Goal: Navigation & Orientation: Find specific page/section

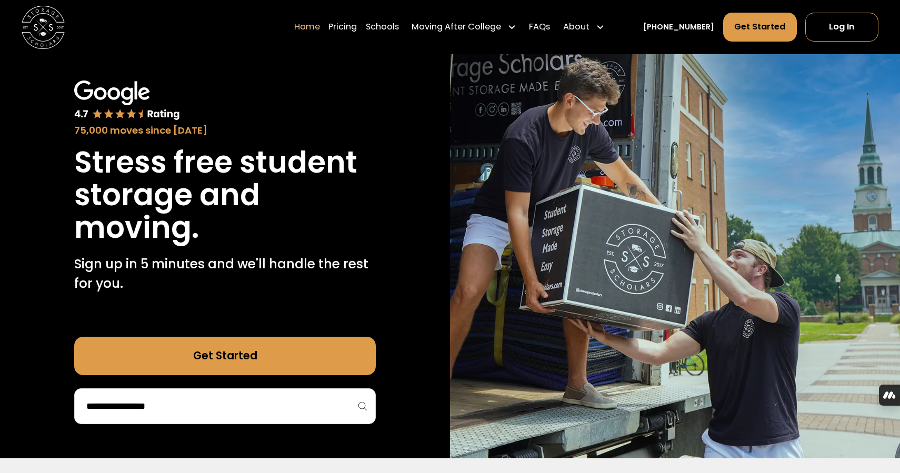
scroll to position [46, 0]
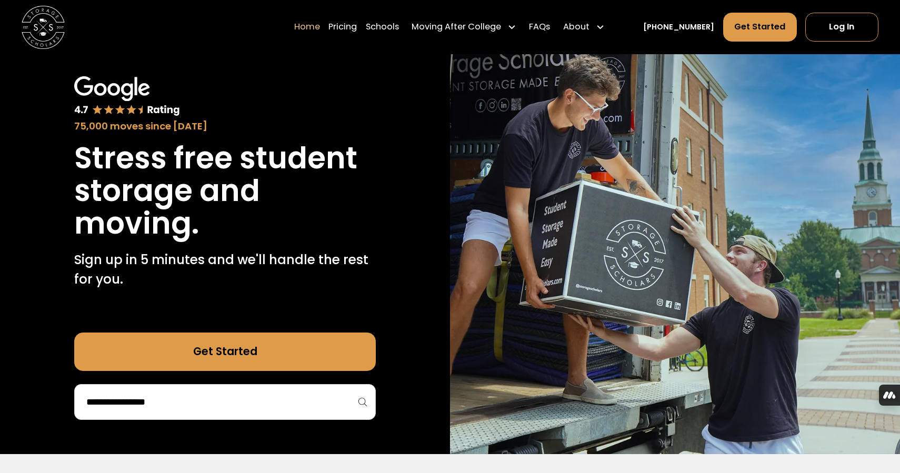
click at [276, 386] on div at bounding box center [225, 402] width 302 height 36
click at [272, 397] on input "search" at bounding box center [225, 402] width 280 height 18
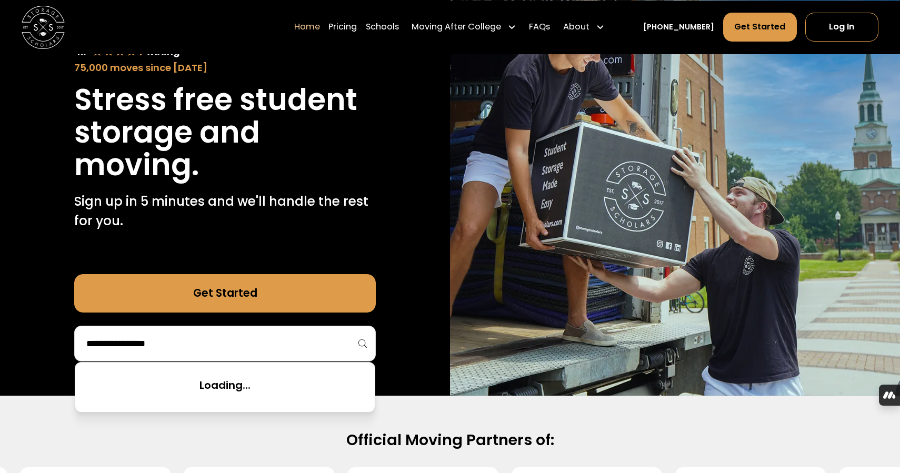
scroll to position [110, 0]
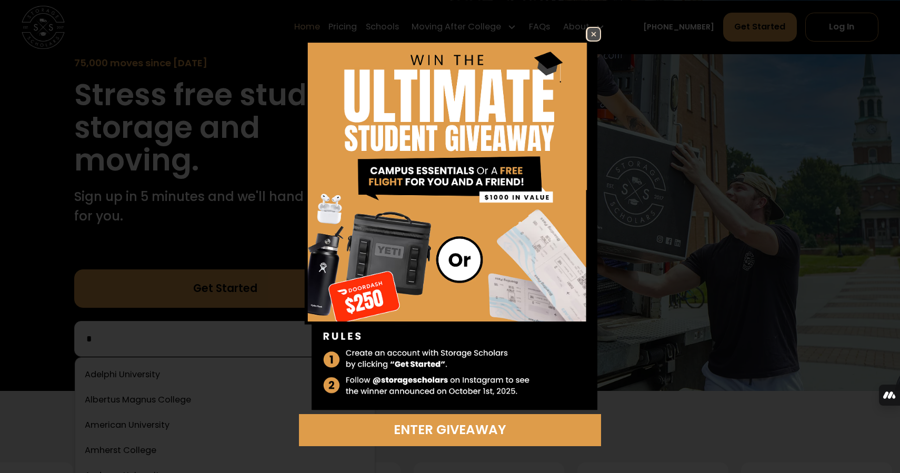
click at [600, 33] on link at bounding box center [593, 34] width 15 height 15
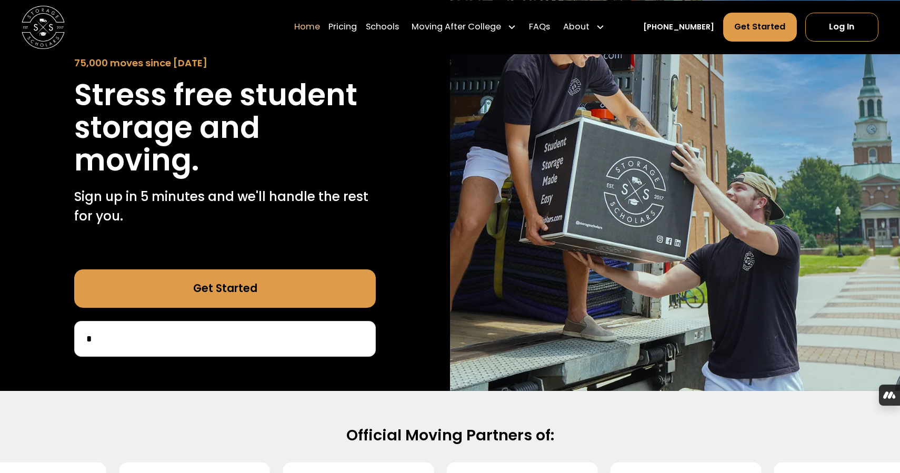
click at [295, 339] on input "*" at bounding box center [225, 339] width 280 height 18
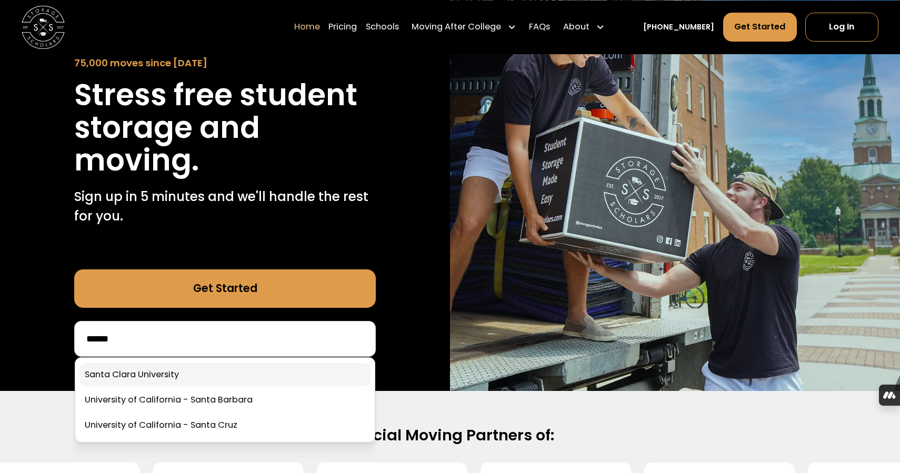
type input "*****"
click at [274, 370] on link at bounding box center [224, 374] width 291 height 23
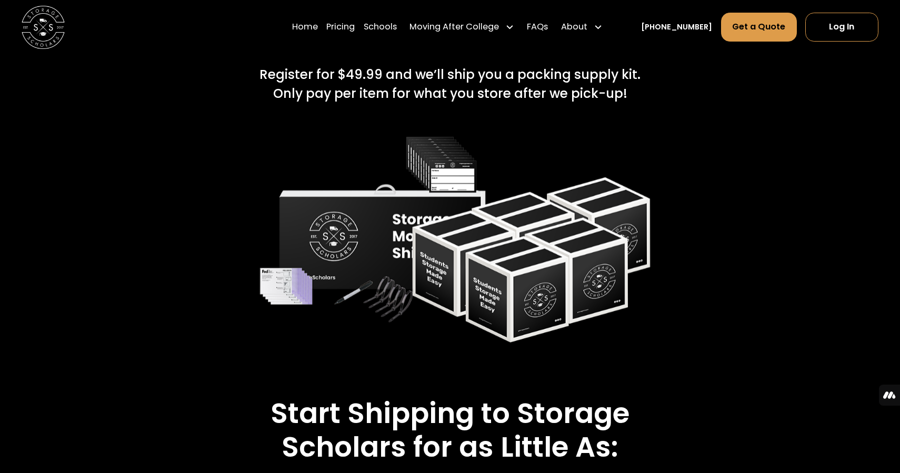
scroll to position [1841, 0]
